Goal: Transaction & Acquisition: Purchase product/service

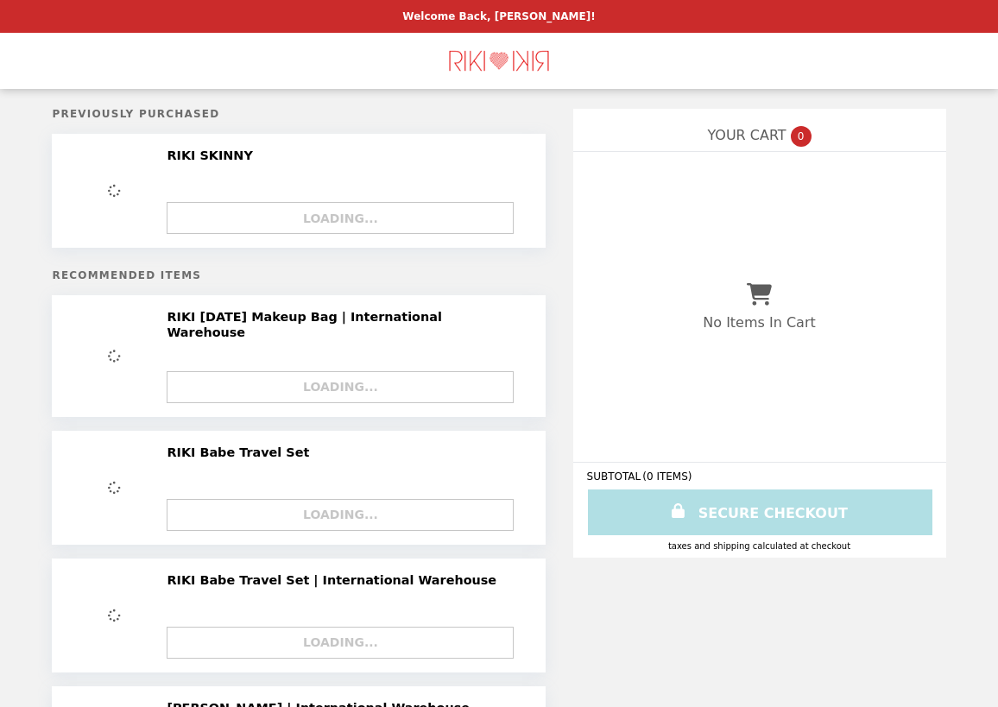
select select "**********"
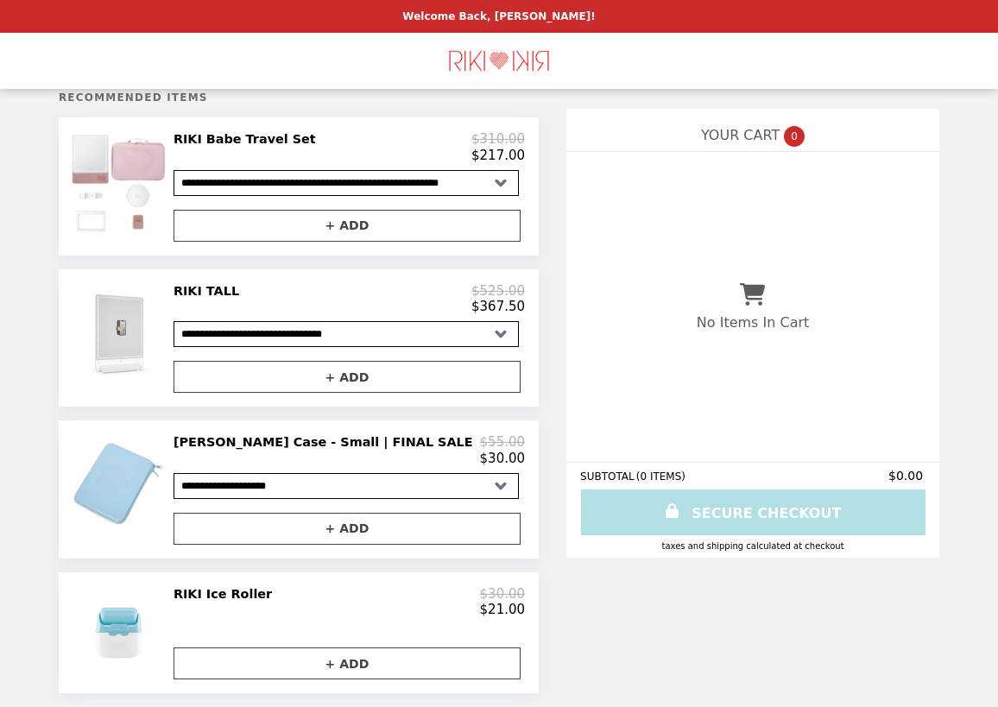
scroll to position [200, 0]
